Goal: Browse casually

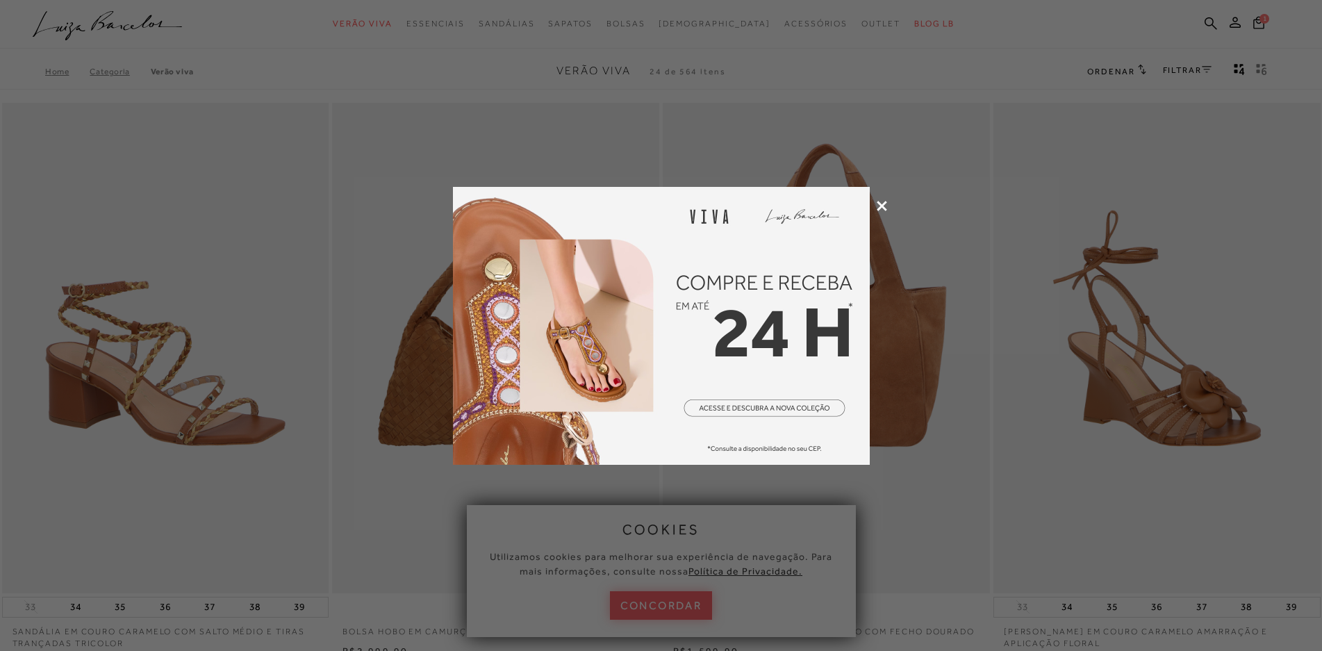
click at [879, 201] on icon at bounding box center [882, 206] width 10 height 10
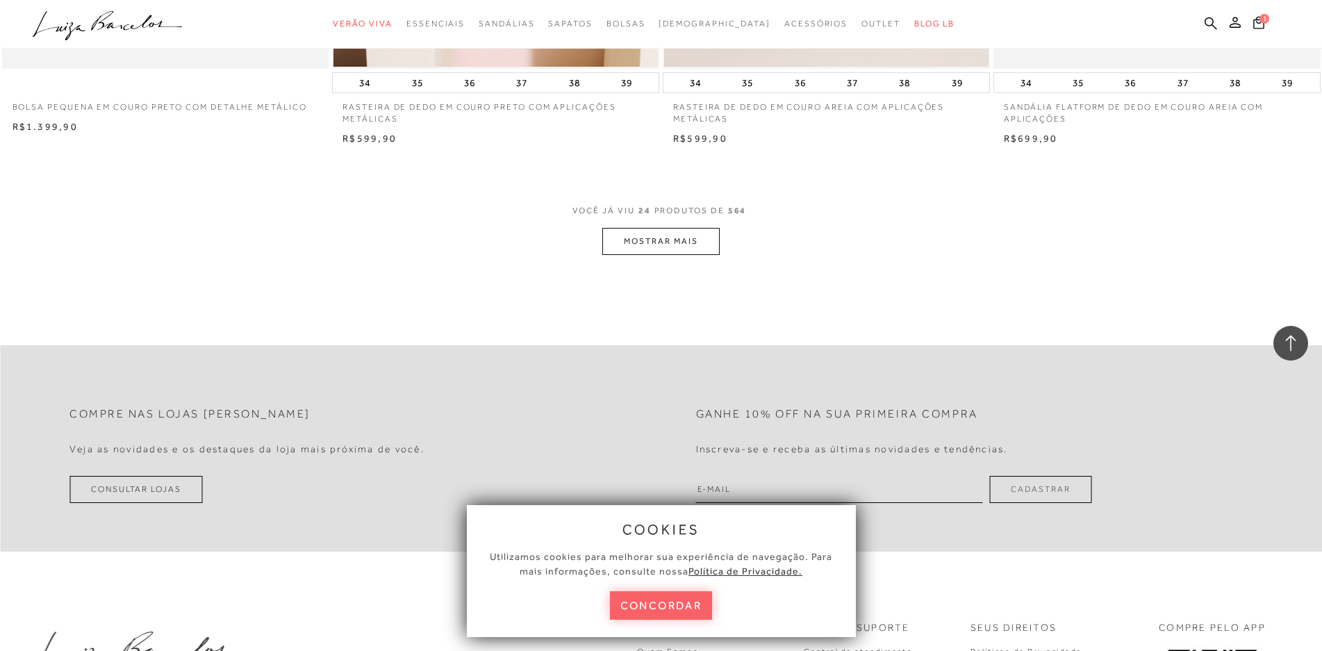
scroll to position [3473, 0]
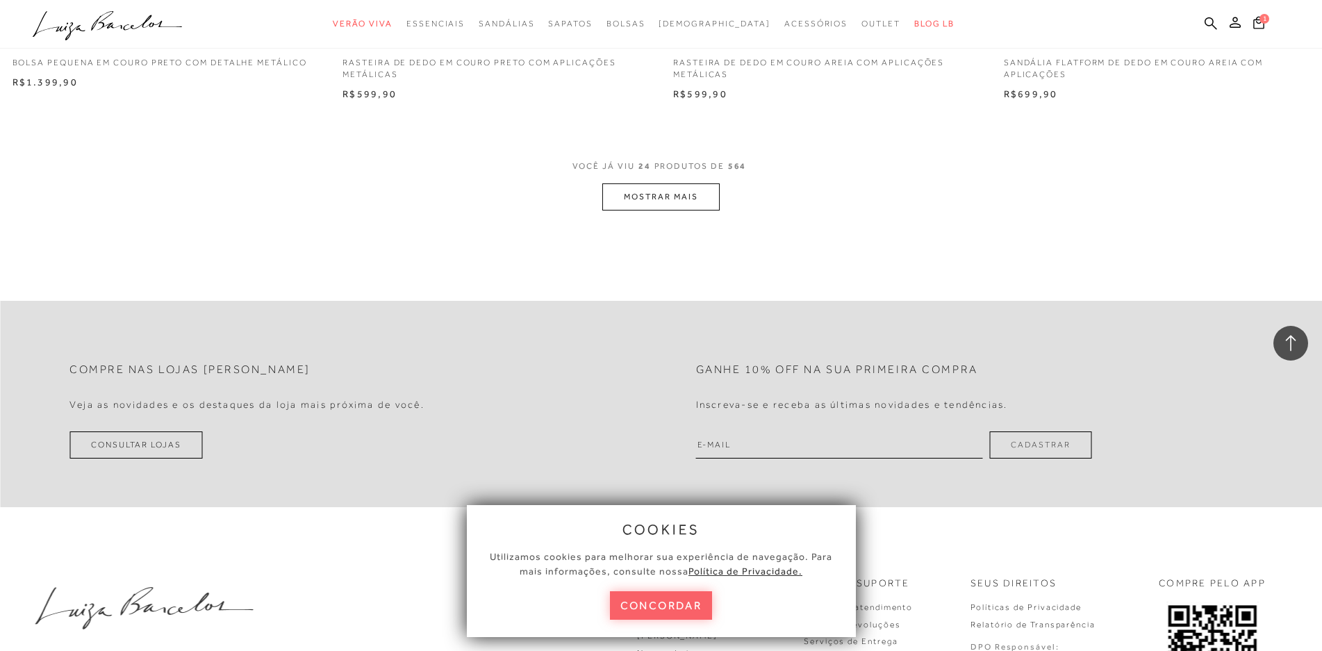
click at [646, 196] on button "MOSTRAR MAIS" at bounding box center [660, 196] width 117 height 27
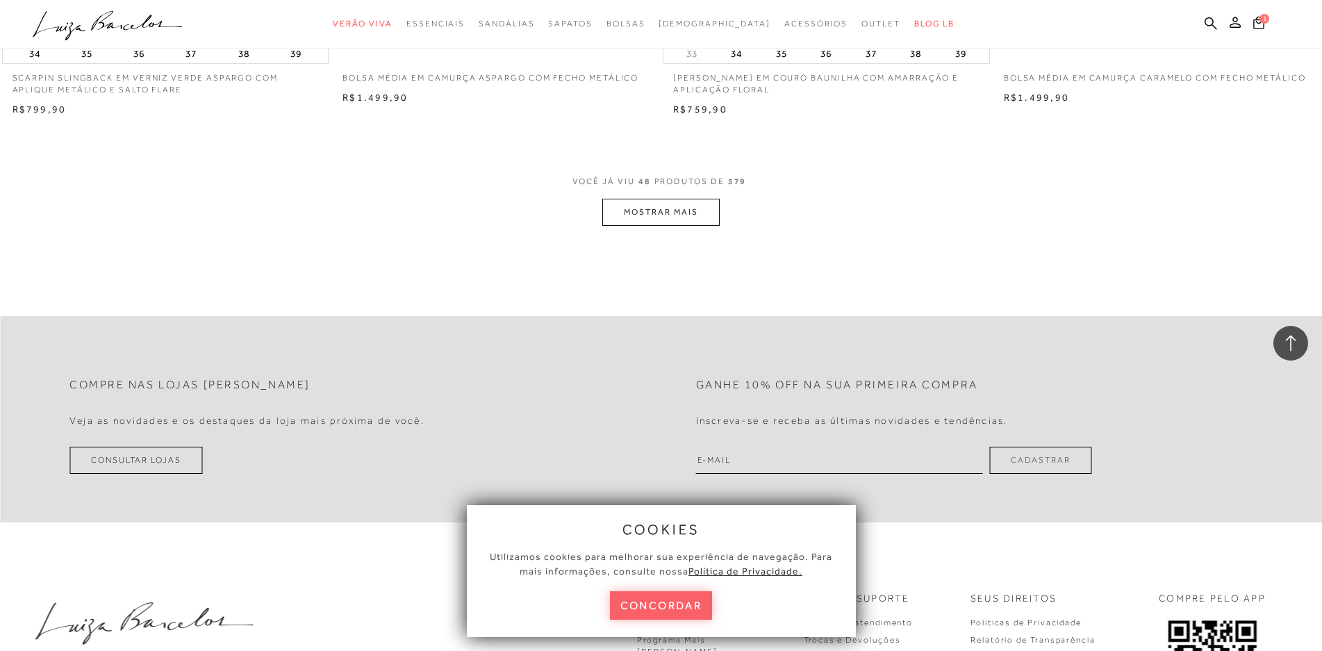
scroll to position [6947, 0]
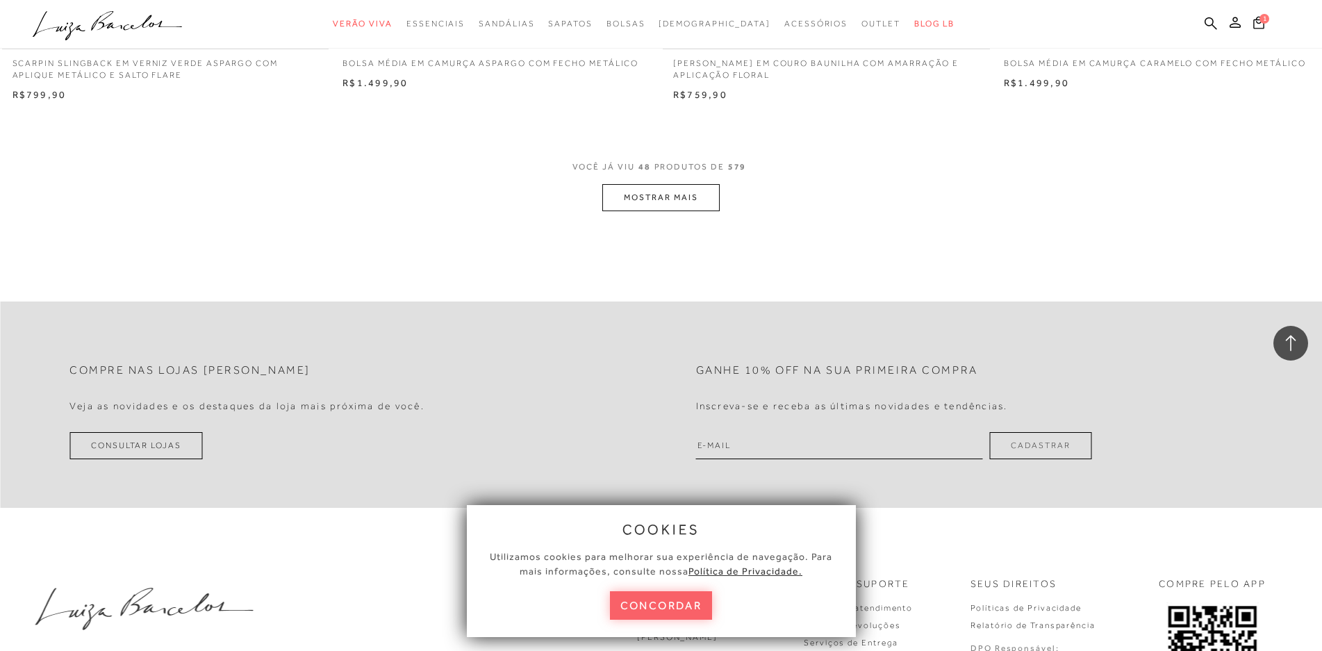
click at [661, 195] on button "MOSTRAR MAIS" at bounding box center [660, 197] width 117 height 27
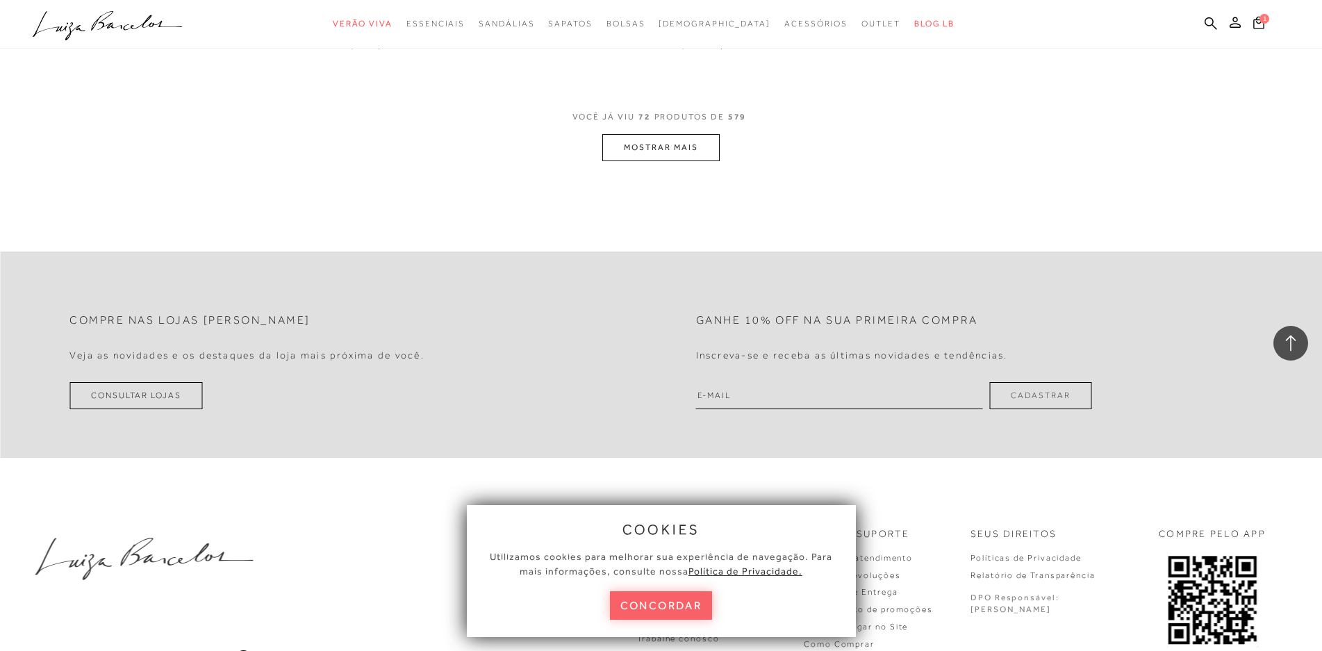
scroll to position [10490, 0]
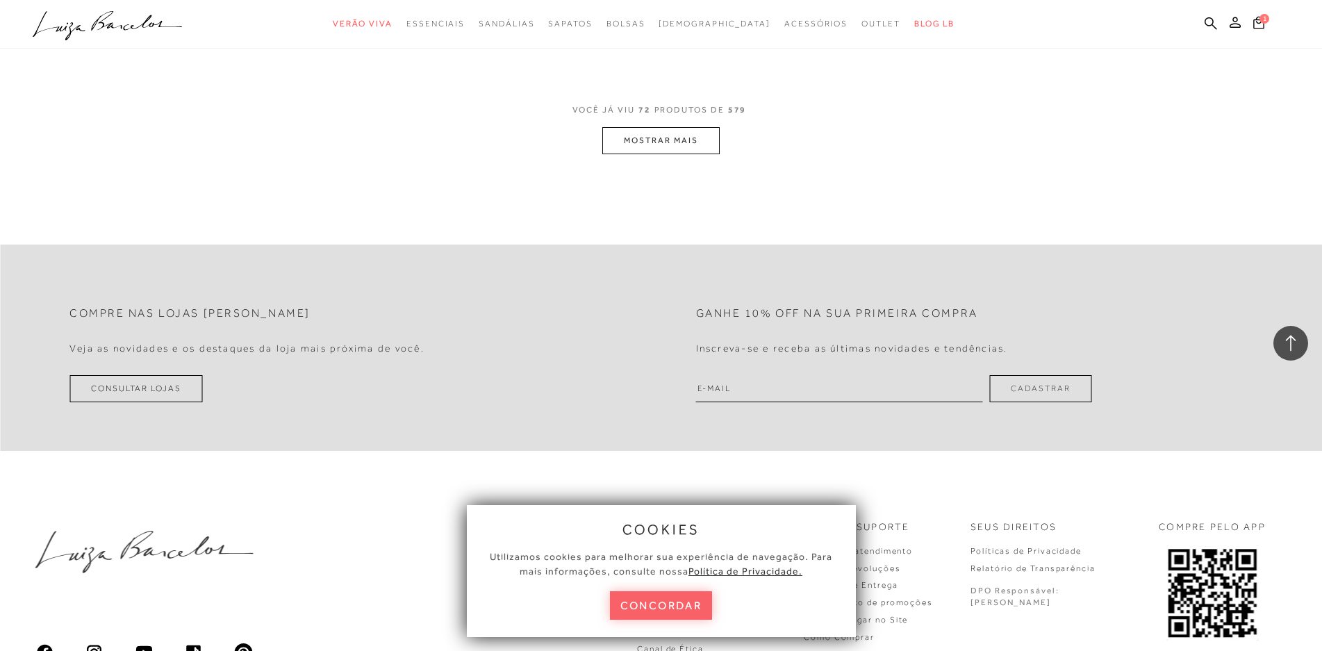
click at [650, 138] on button "MOSTRAR MAIS" at bounding box center [660, 140] width 117 height 27
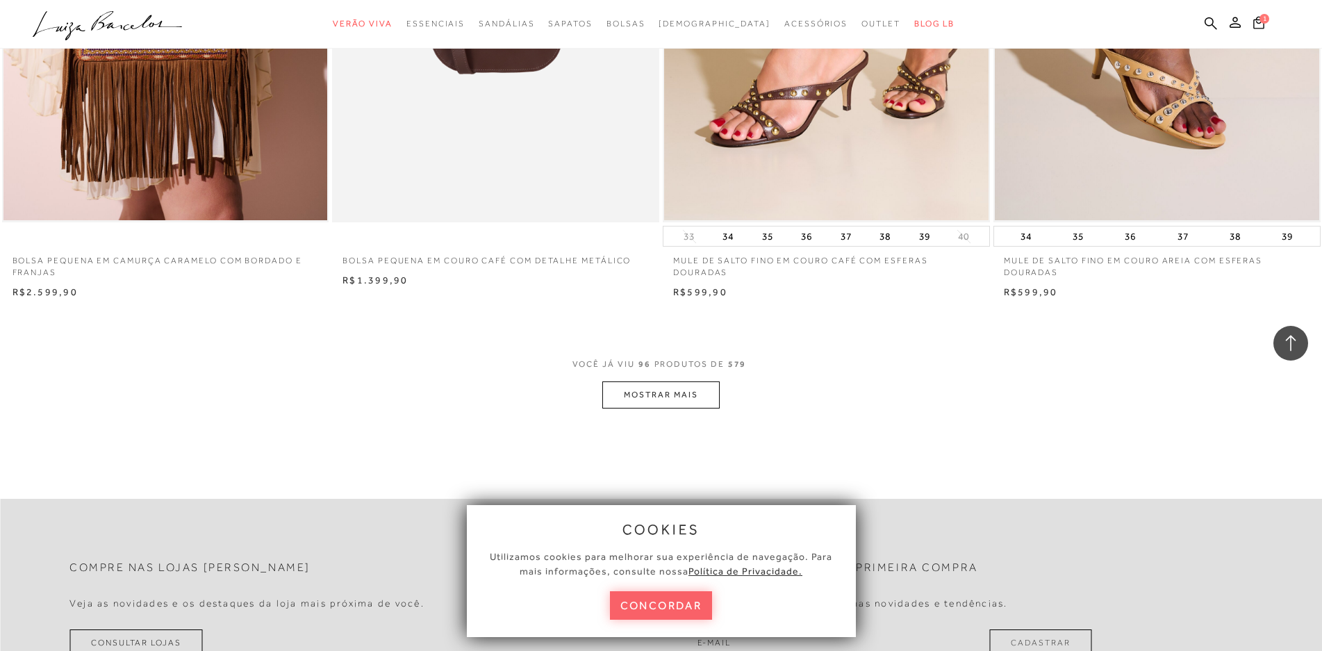
scroll to position [13894, 0]
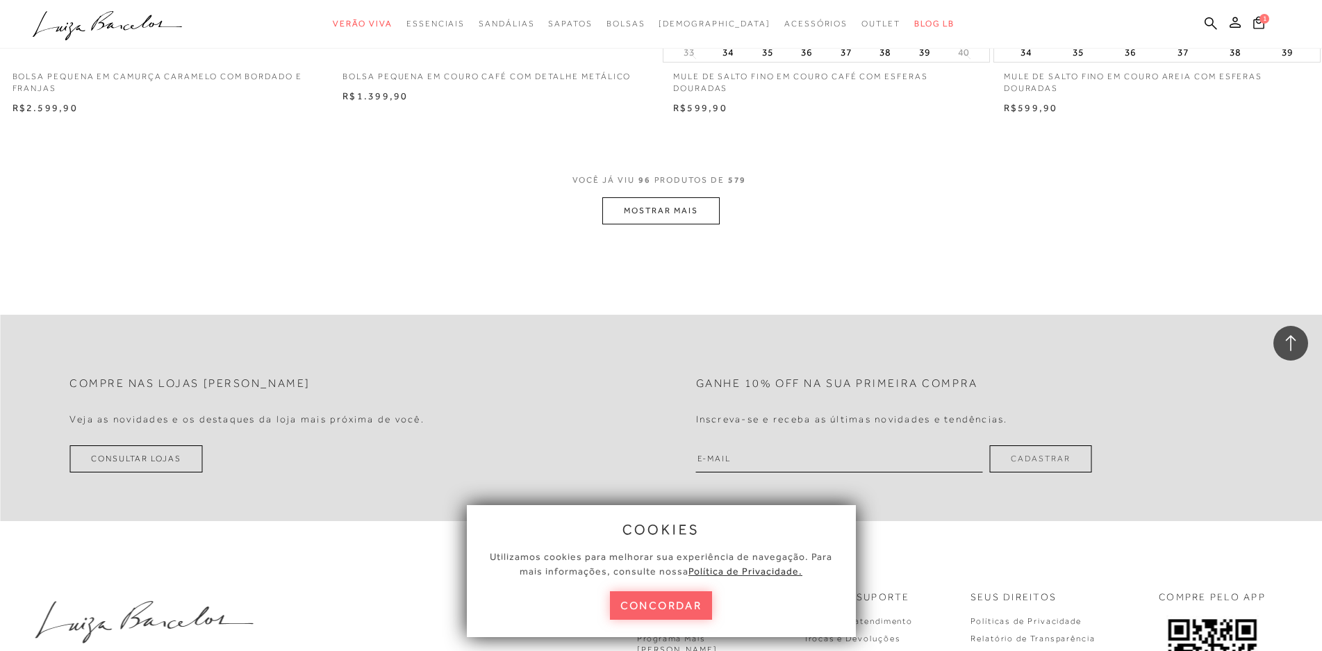
click at [648, 206] on button "MOSTRAR MAIS" at bounding box center [660, 210] width 117 height 27
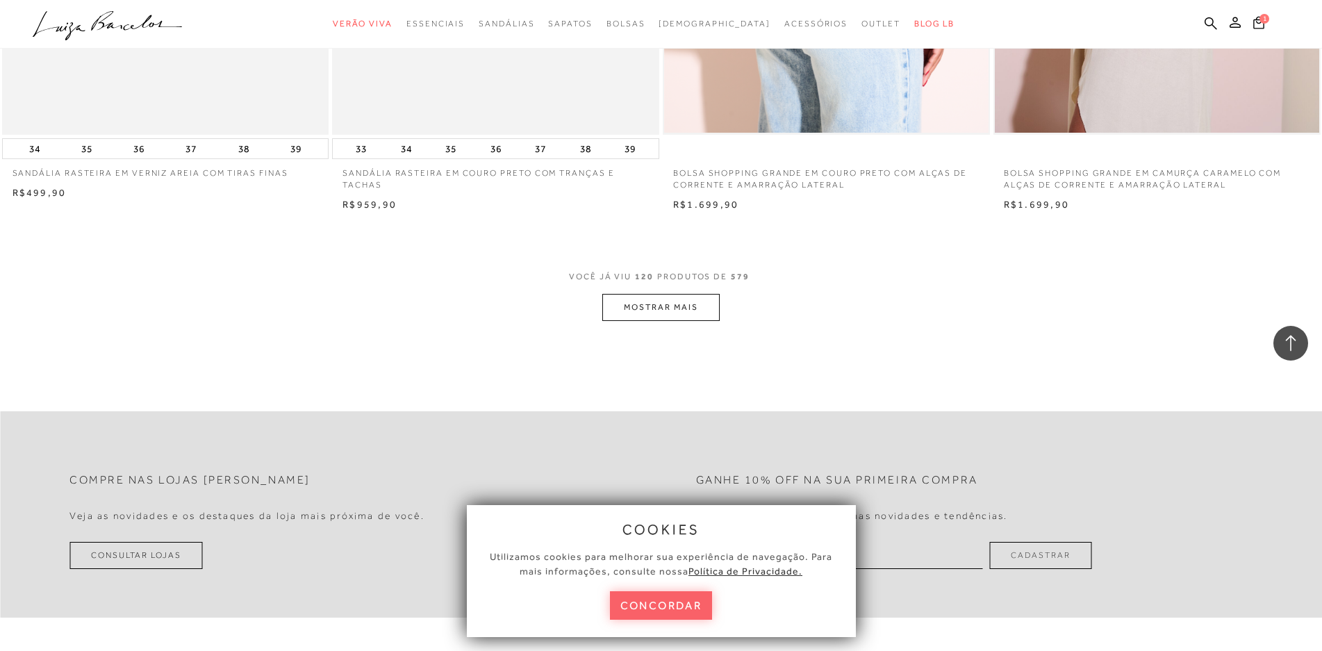
scroll to position [17402, 0]
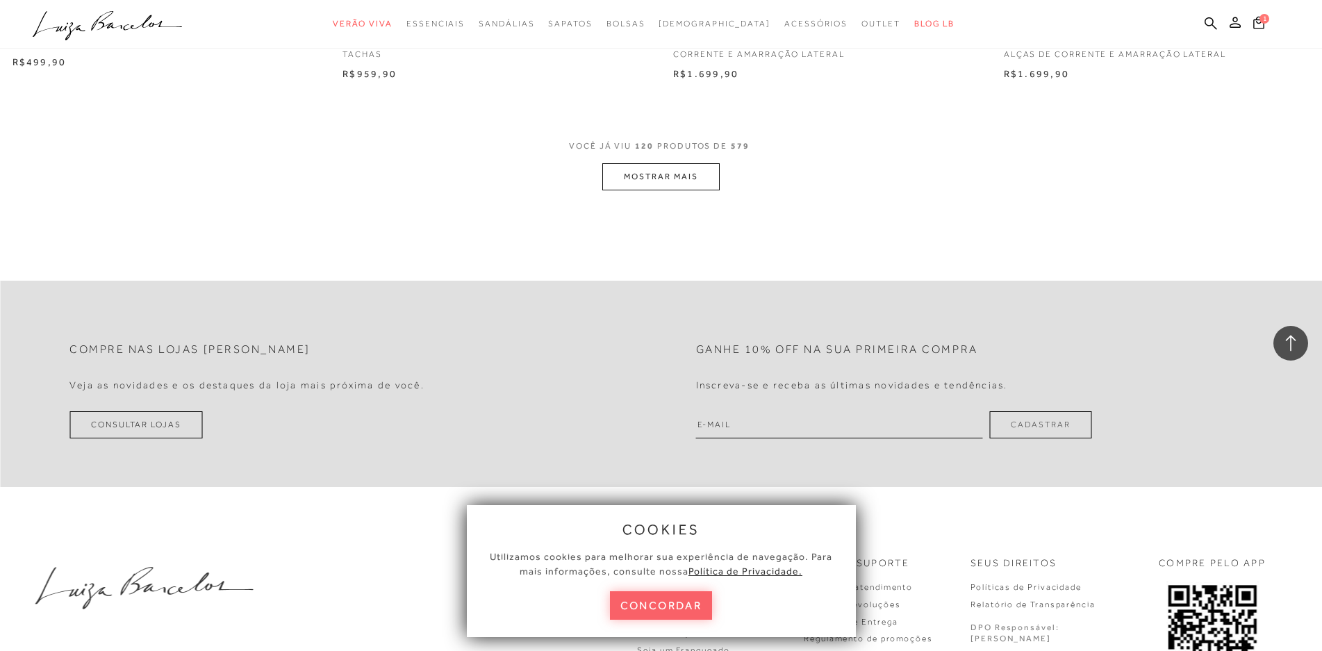
click at [640, 176] on button "MOSTRAR MAIS" at bounding box center [660, 176] width 117 height 27
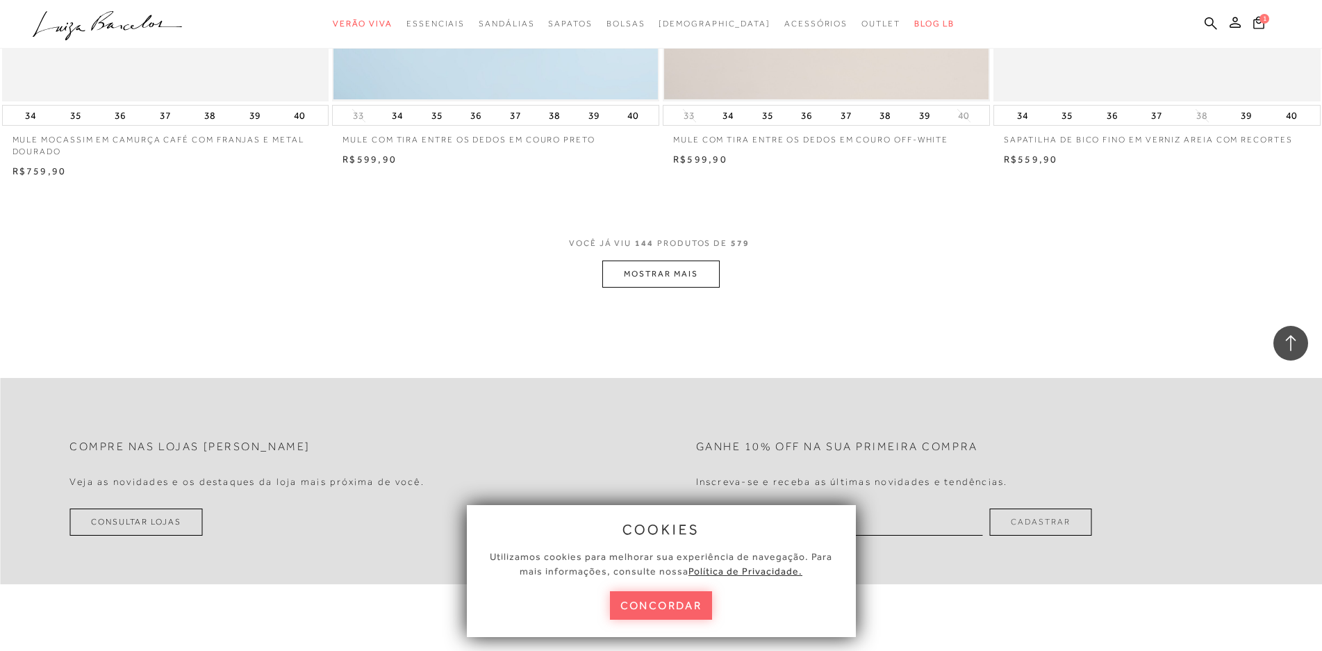
scroll to position [20806, 0]
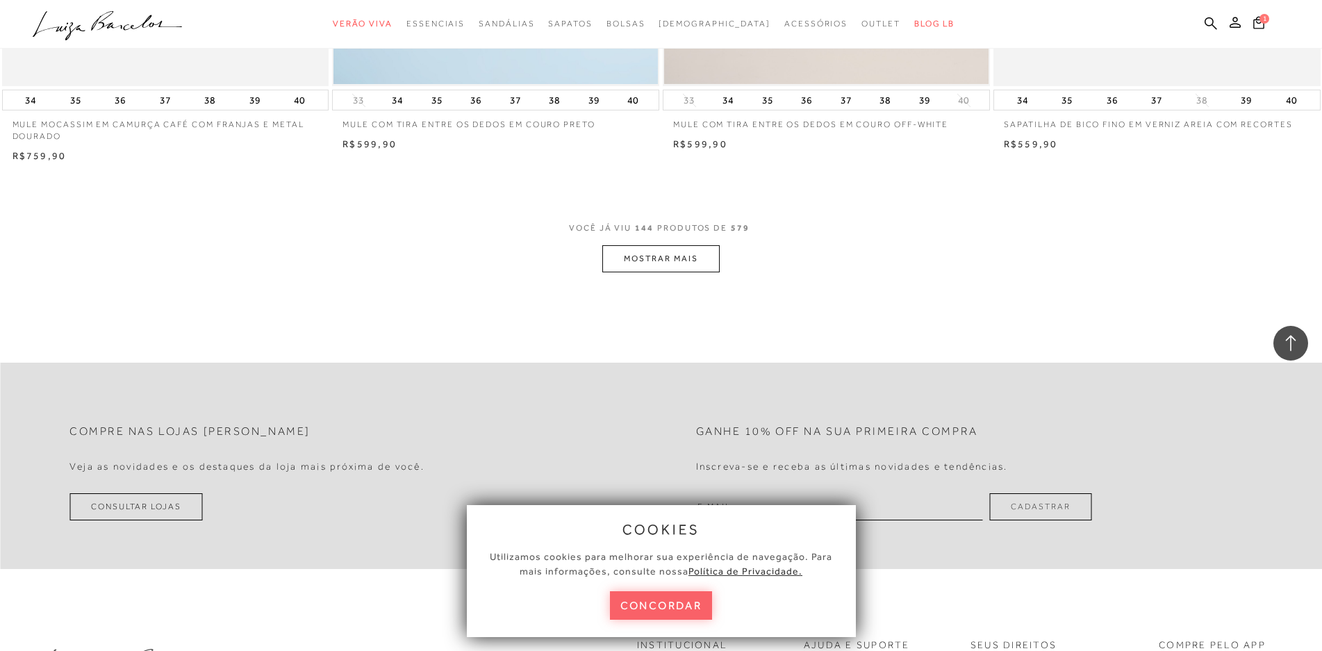
click at [641, 254] on button "MOSTRAR MAIS" at bounding box center [660, 258] width 117 height 27
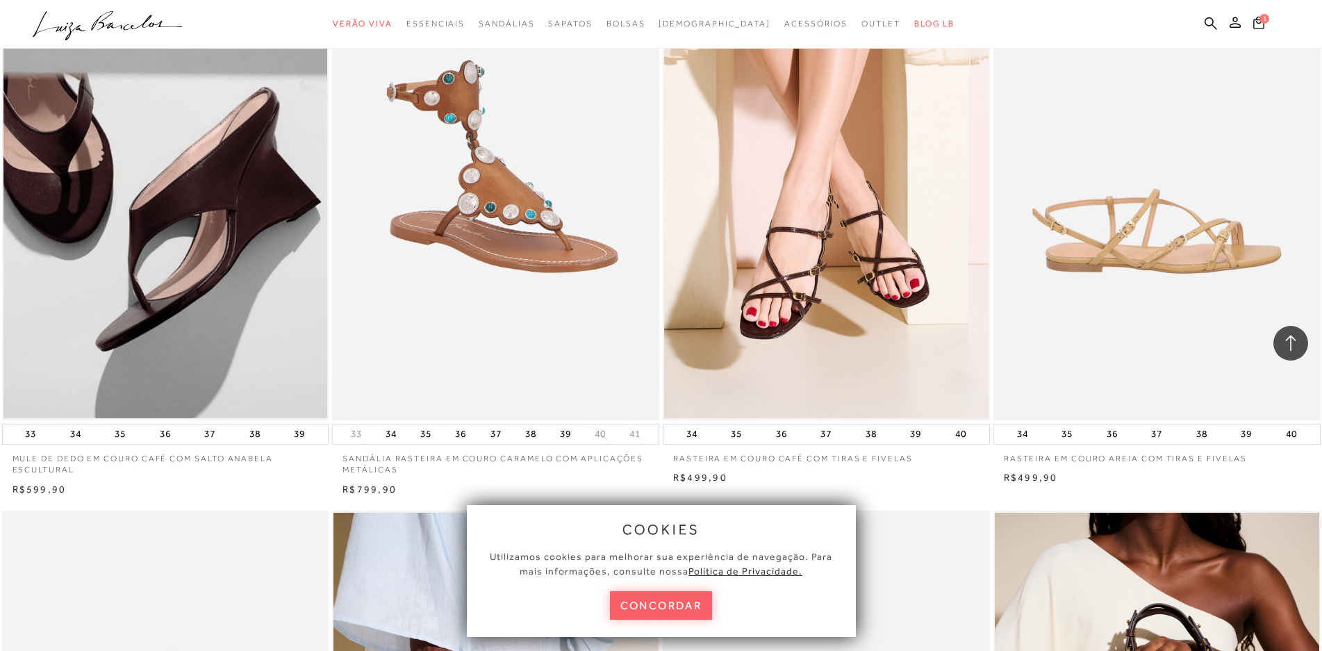
scroll to position [22890, 0]
